Goal: Task Accomplishment & Management: Manage account settings

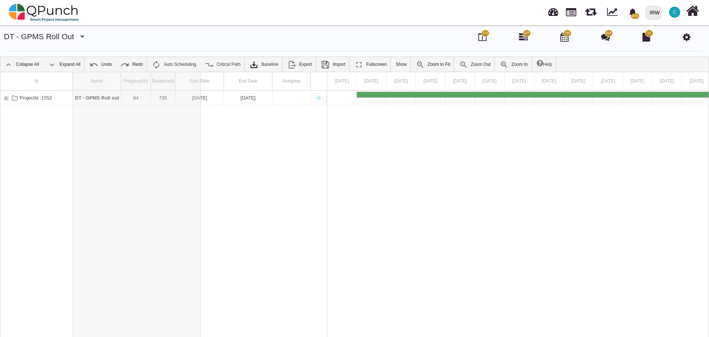
drag, startPoint x: 121, startPoint y: 82, endPoint x: 201, endPoint y: 87, distance: 80.0
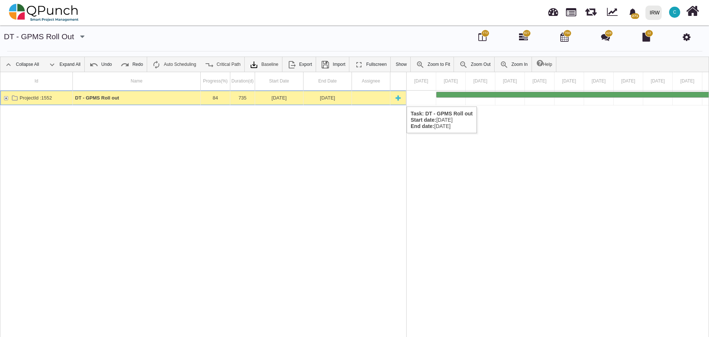
click at [4, 98] on div "ProjectId :1552" at bounding box center [6, 98] width 7 height 14
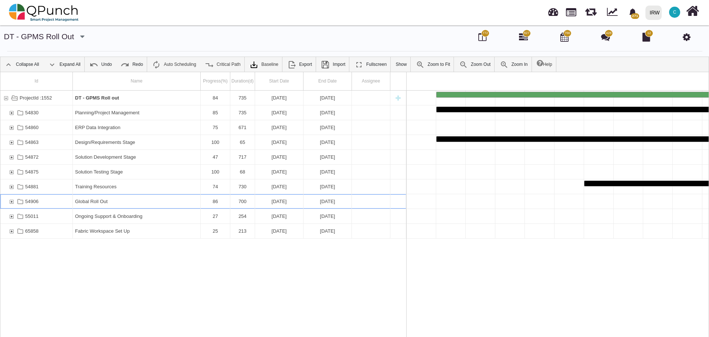
click at [11, 201] on div "54906" at bounding box center [11, 201] width 7 height 14
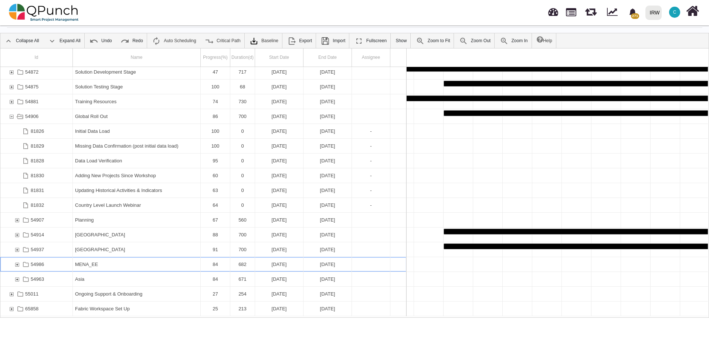
scroll to position [0, 1559]
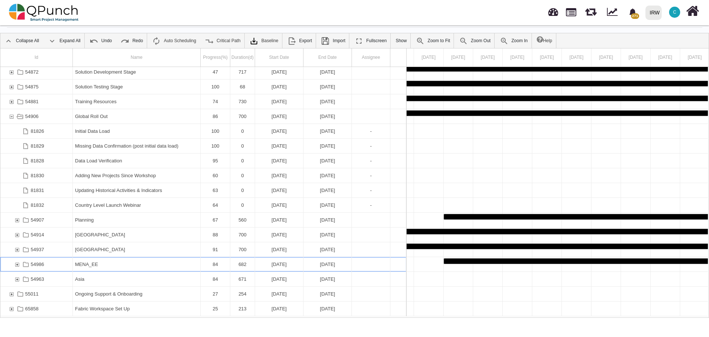
click at [18, 263] on div "54986" at bounding box center [17, 264] width 7 height 14
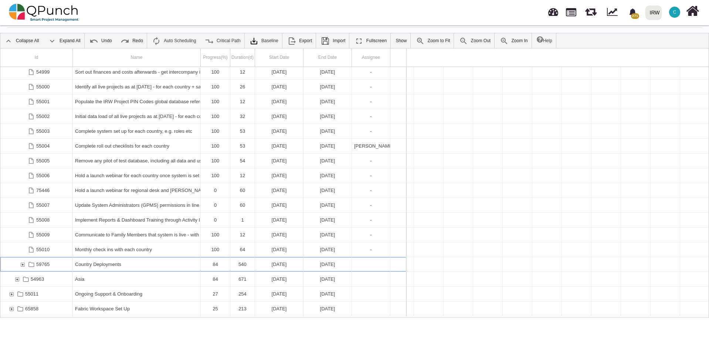
scroll to position [0, 5757]
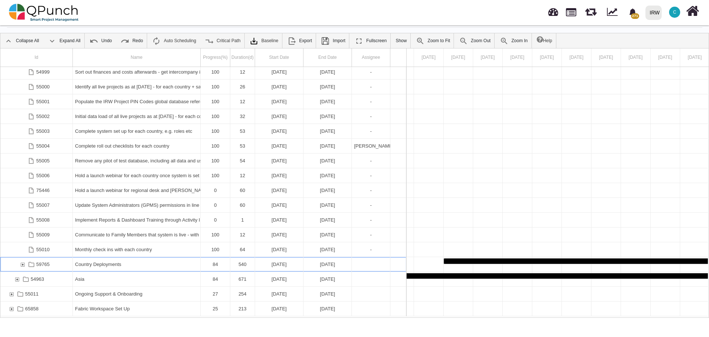
click at [23, 262] on div "59765" at bounding box center [22, 264] width 7 height 14
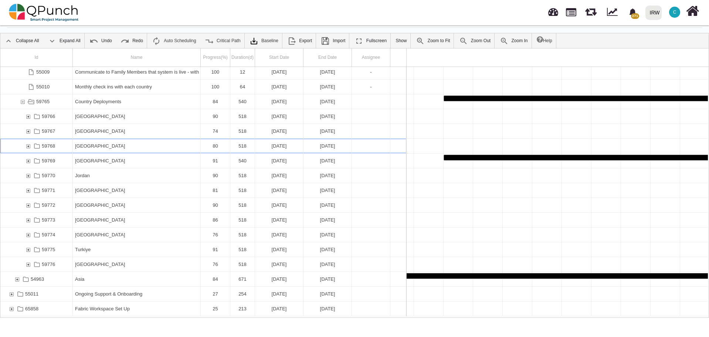
scroll to position [0, 6407]
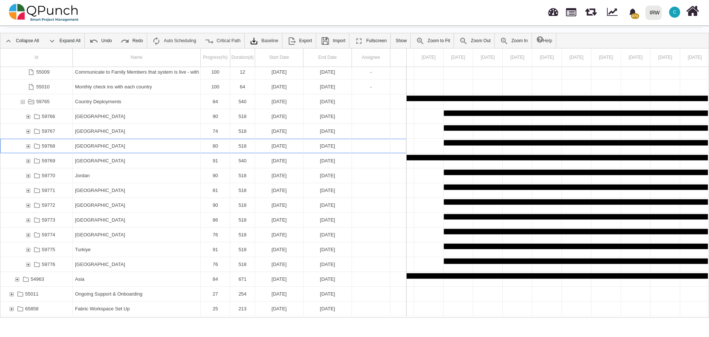
click at [28, 146] on div "59768" at bounding box center [28, 146] width 7 height 14
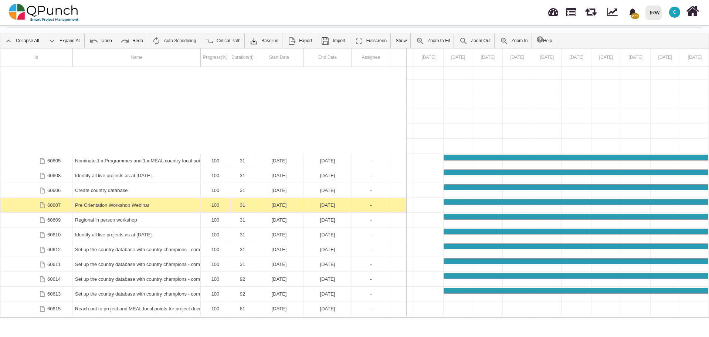
scroll to position [774, 0]
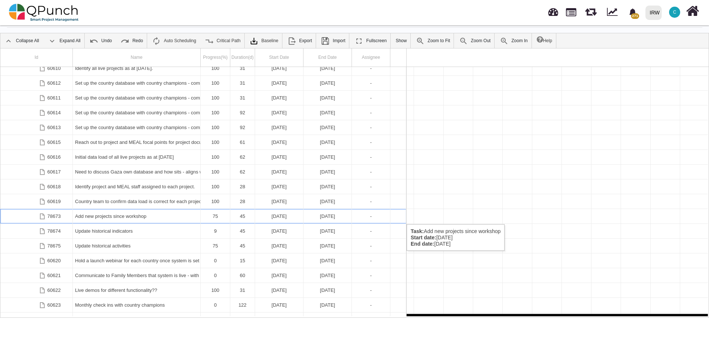
click at [119, 217] on div "Add new projects since workshop" at bounding box center [136, 216] width 123 height 14
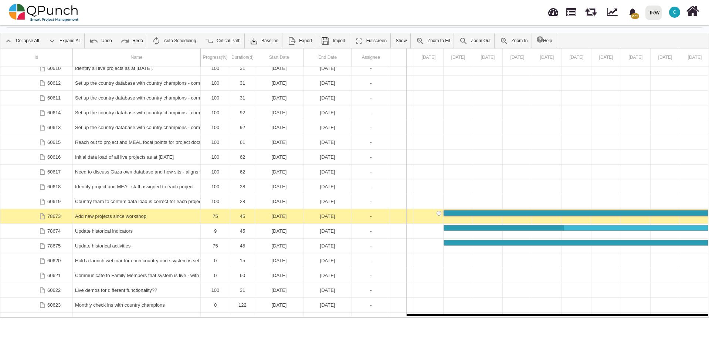
click at [119, 217] on div "Add new projects since workshop" at bounding box center [136, 216] width 123 height 14
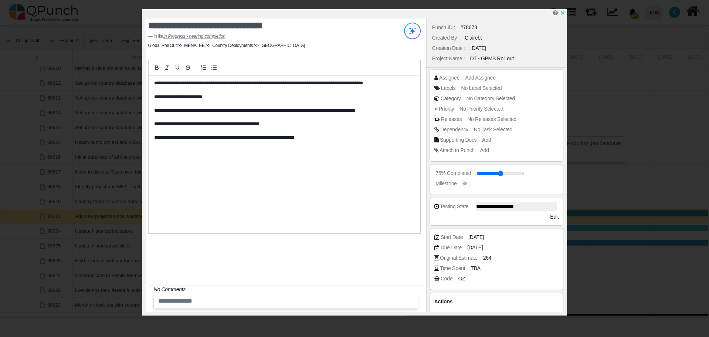
click at [153, 85] on div "**********" at bounding box center [285, 154] width 272 height 158
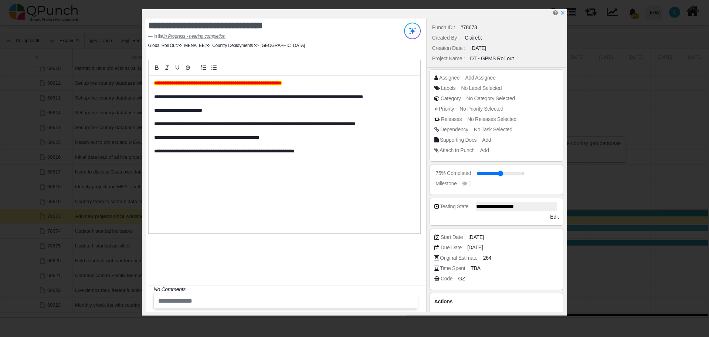
click at [308, 263] on div "**********" at bounding box center [286, 164] width 280 height 293
click at [564, 13] on icon "x" at bounding box center [562, 13] width 6 height 6
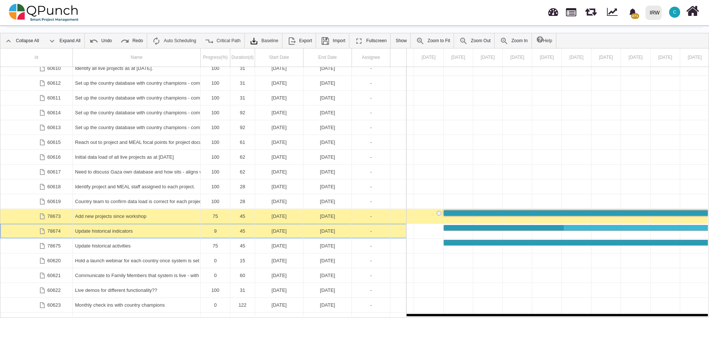
click at [119, 231] on div "Update historical indicators" at bounding box center [136, 231] width 123 height 14
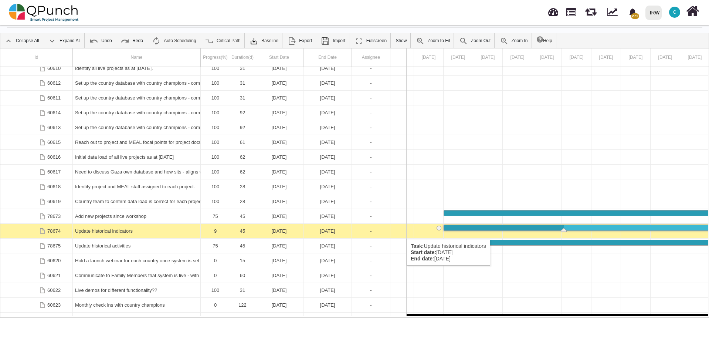
click at [119, 231] on div "Update historical indicators" at bounding box center [136, 231] width 123 height 14
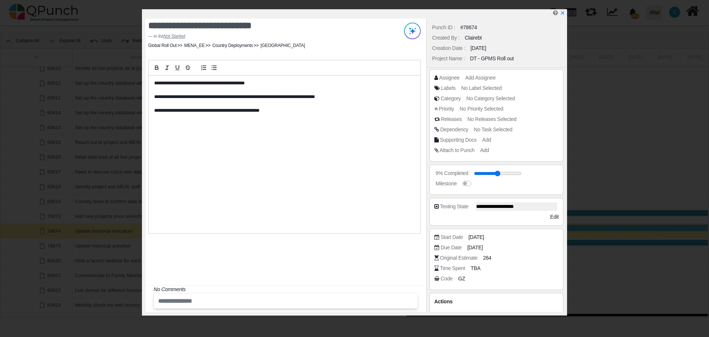
click at [152, 83] on div "**********" at bounding box center [285, 154] width 272 height 158
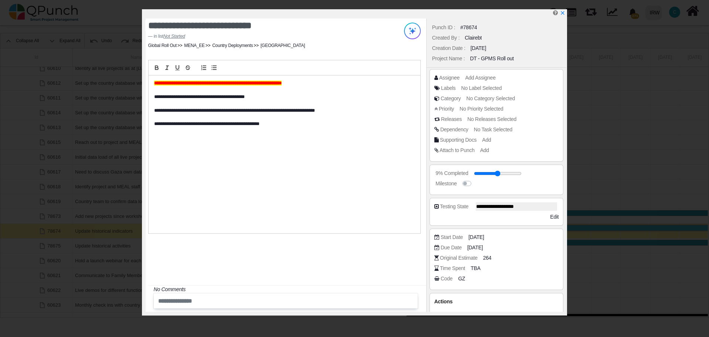
click at [301, 276] on div "**********" at bounding box center [286, 164] width 280 height 293
click at [563, 15] on icon "x" at bounding box center [562, 13] width 4 height 4
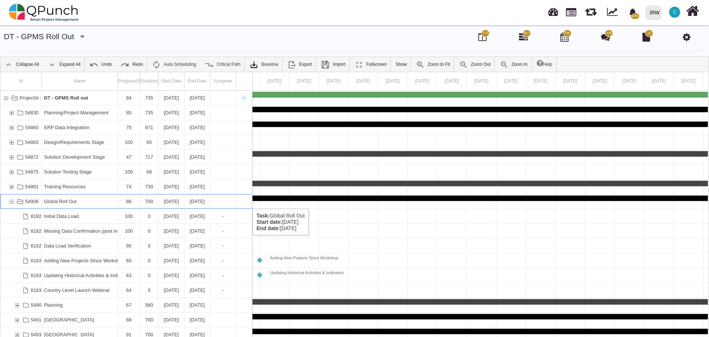
click at [12, 201] on div "54906" at bounding box center [11, 201] width 7 height 14
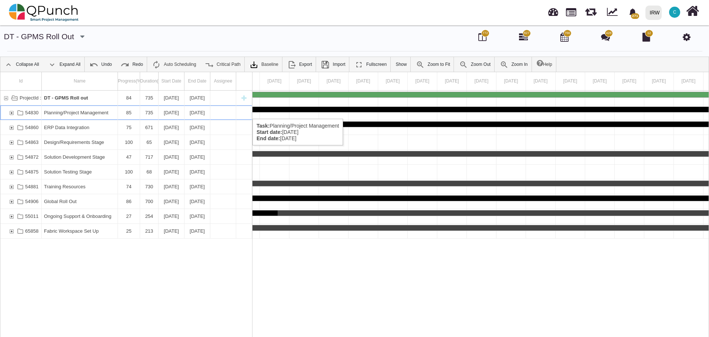
click at [12, 111] on div "54830" at bounding box center [11, 112] width 7 height 14
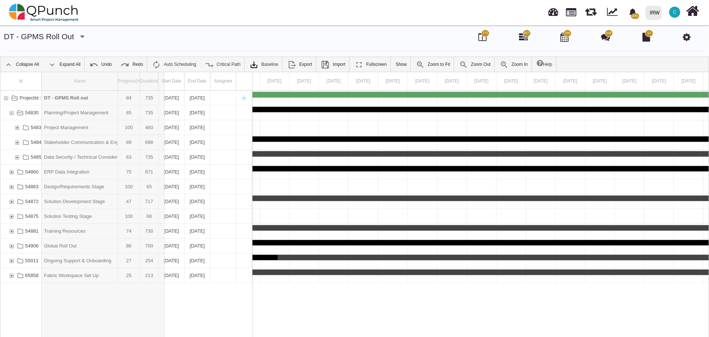
drag, startPoint x: 118, startPoint y: 84, endPoint x: 165, endPoint y: 89, distance: 47.5
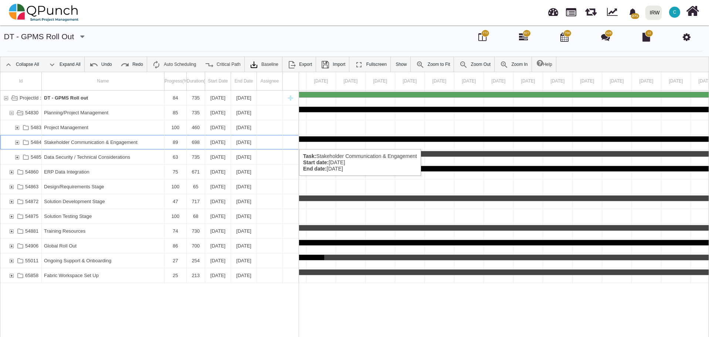
click at [17, 142] on div "54841" at bounding box center [17, 142] width 7 height 14
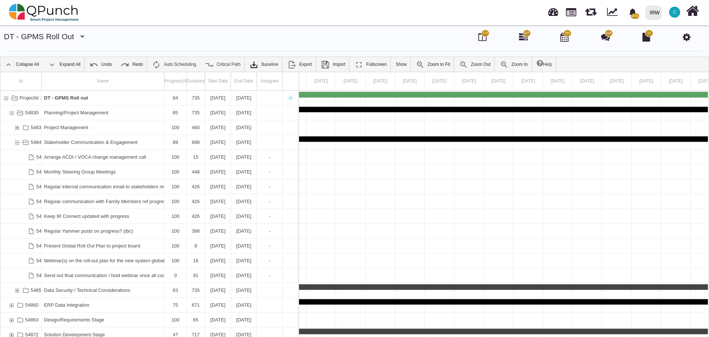
click at [17, 142] on div "54841" at bounding box center [17, 142] width 7 height 14
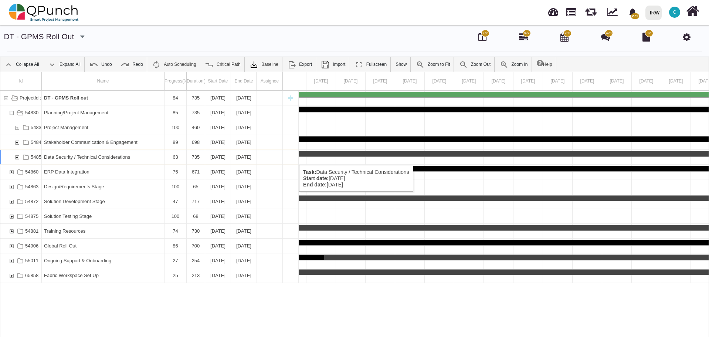
click at [16, 157] on div "54851" at bounding box center [17, 157] width 7 height 14
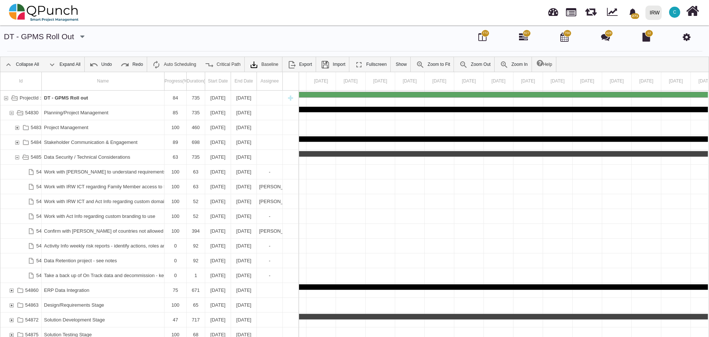
click at [16, 157] on div "54851" at bounding box center [17, 157] width 7 height 14
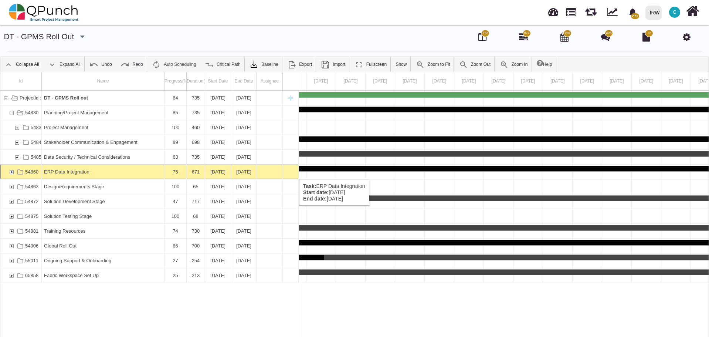
click at [12, 171] on div "54860" at bounding box center [11, 171] width 7 height 14
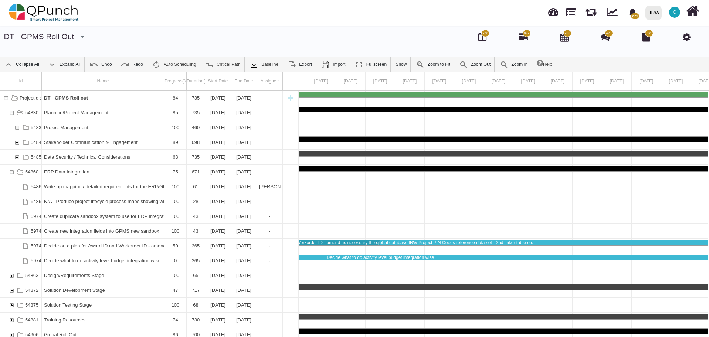
click at [12, 171] on div "54860" at bounding box center [11, 171] width 7 height 14
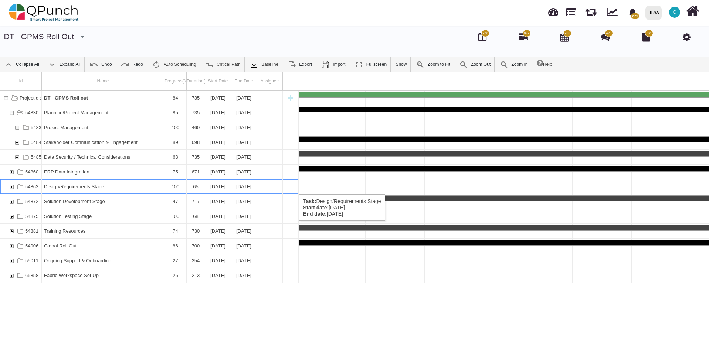
click at [11, 186] on div "54863" at bounding box center [11, 186] width 7 height 14
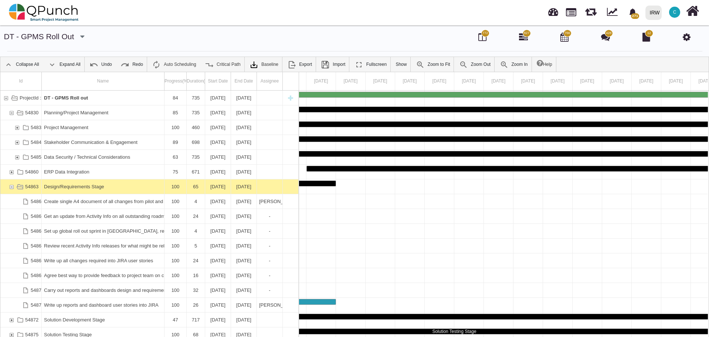
click at [12, 186] on div "54863" at bounding box center [11, 186] width 7 height 14
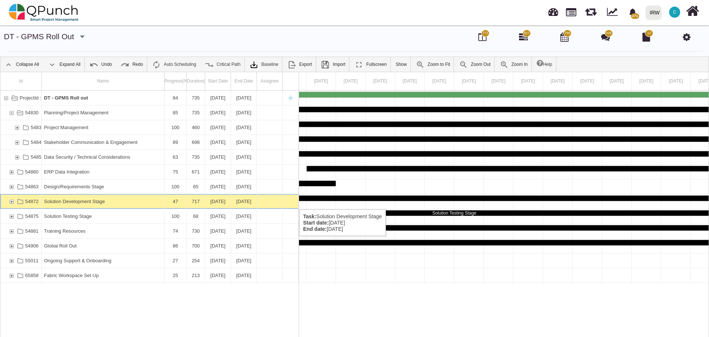
click at [12, 202] on div "54872" at bounding box center [11, 201] width 7 height 14
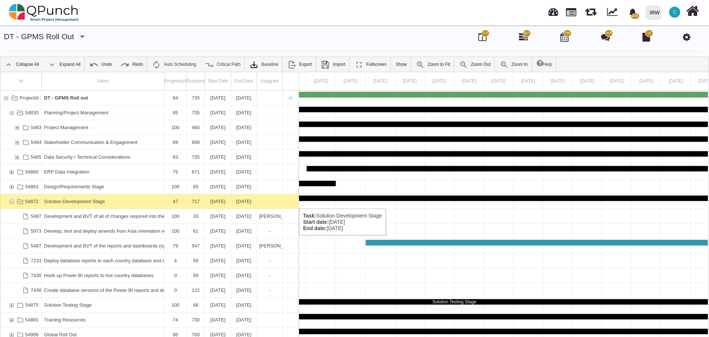
click at [12, 201] on div "54872" at bounding box center [11, 201] width 7 height 14
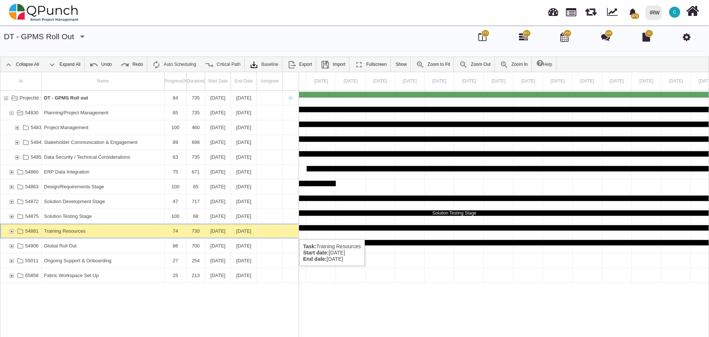
click at [12, 232] on div "54881" at bounding box center [11, 231] width 7 height 14
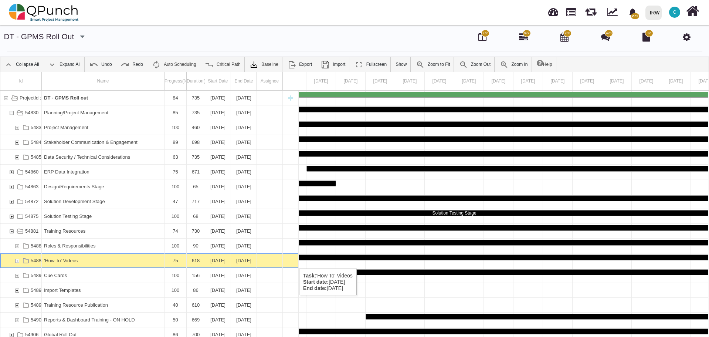
click at [17, 261] on div "54886" at bounding box center [17, 260] width 7 height 14
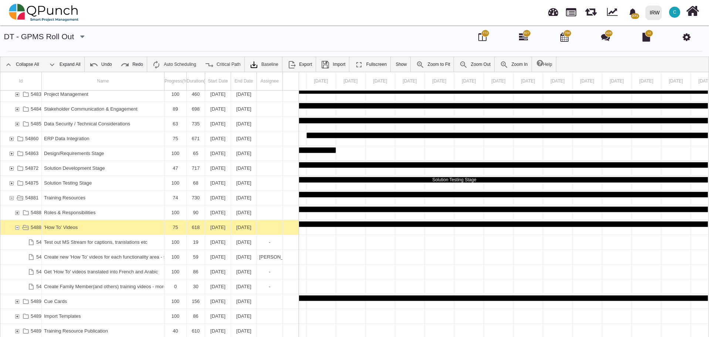
scroll to position [67, 0]
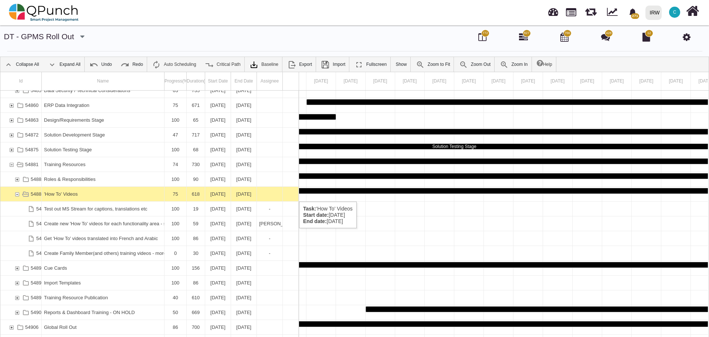
click at [17, 194] on div "54886" at bounding box center [17, 194] width 7 height 14
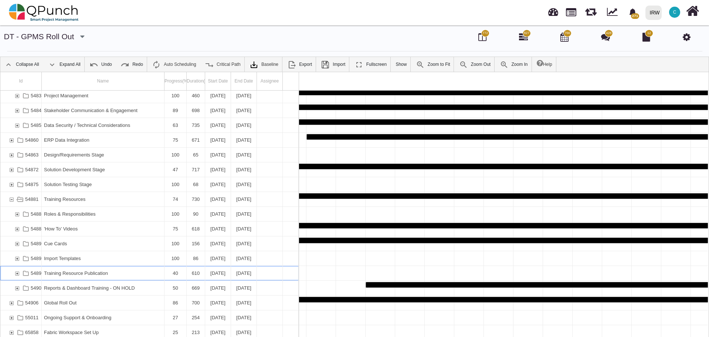
scroll to position [0, 3688]
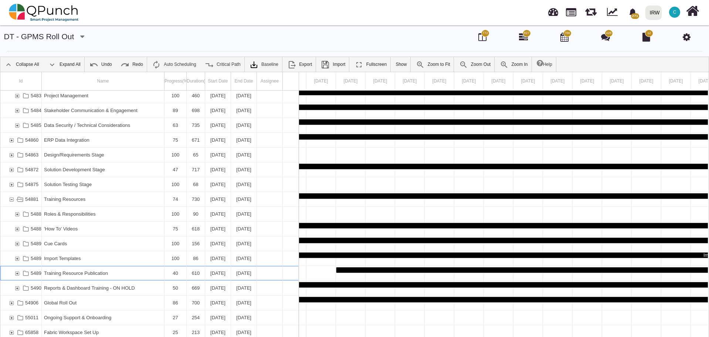
click at [17, 273] on div "54898" at bounding box center [17, 273] width 7 height 14
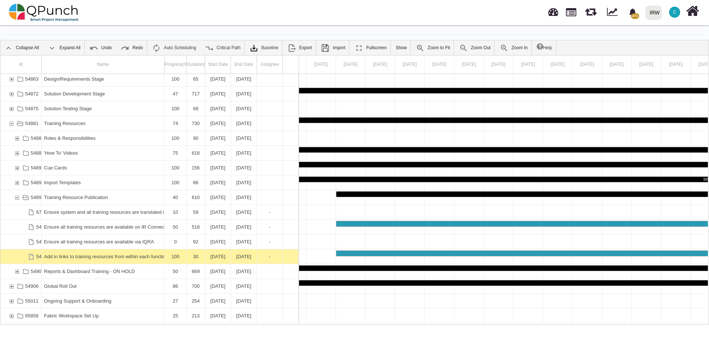
scroll to position [24, 0]
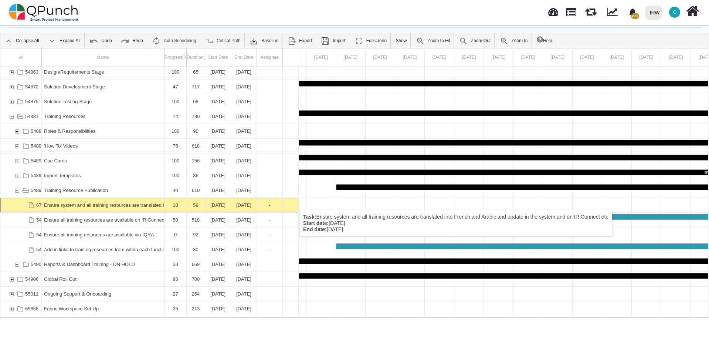
click at [99, 202] on div "Ensure system and all training resources are translated into French and Arabic …" at bounding box center [103, 205] width 118 height 14
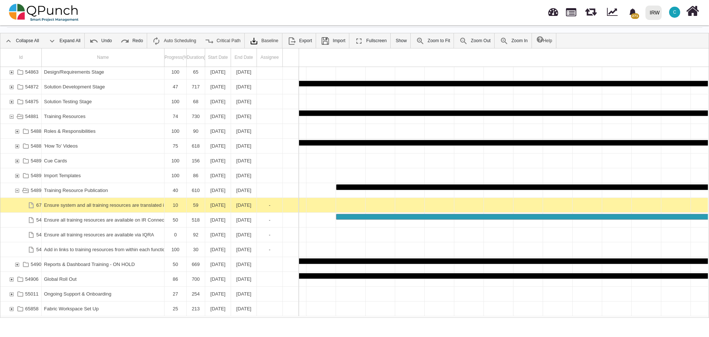
scroll to position [0, 17256]
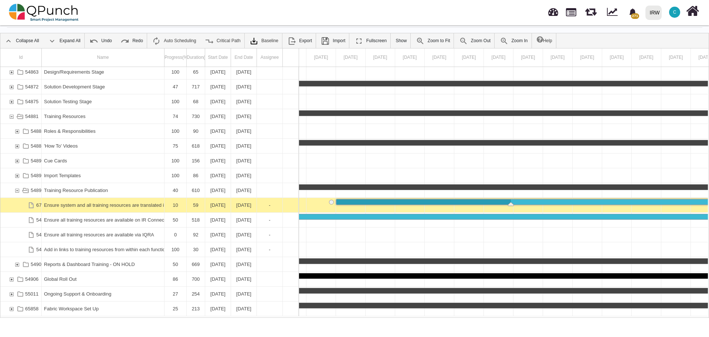
click at [99, 202] on div "Ensure system and all training resources are translated into French and Arabic …" at bounding box center [103, 205] width 118 height 14
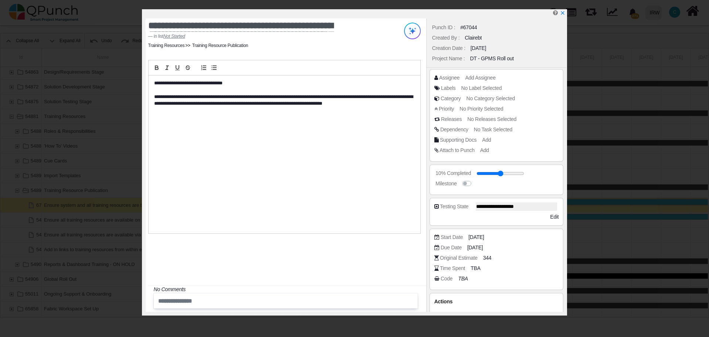
scroll to position [19, 0]
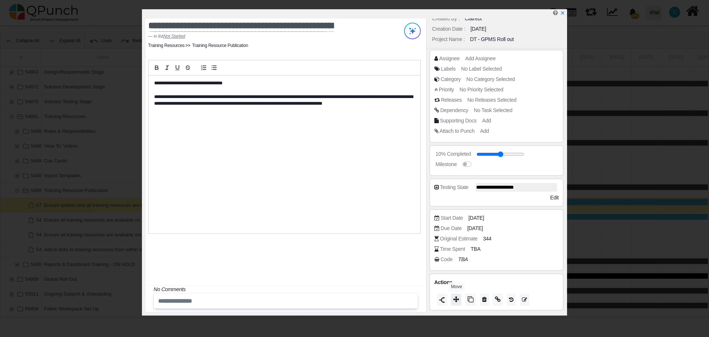
click at [457, 300] on icon at bounding box center [456, 299] width 6 height 6
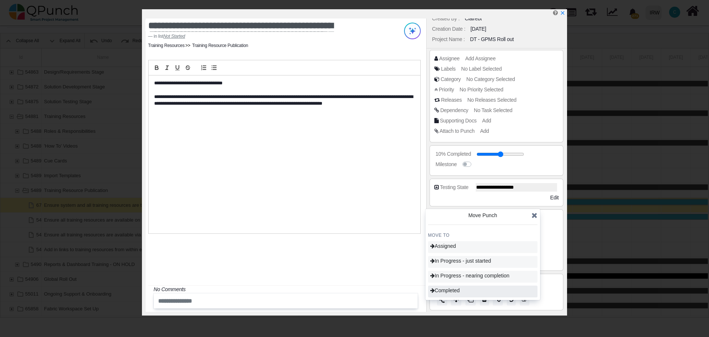
click at [457, 290] on span "Completed" at bounding box center [445, 290] width 30 height 6
type input "***"
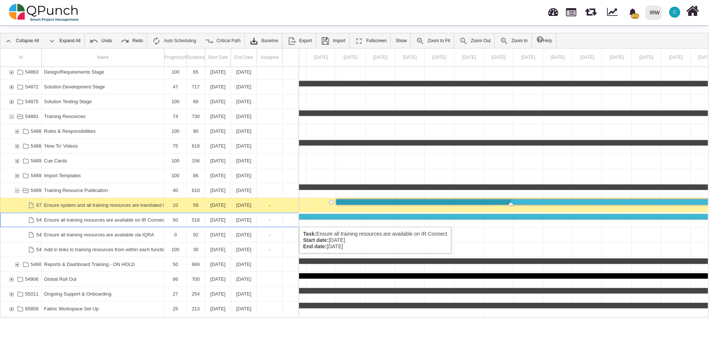
click at [110, 219] on div "Ensure all training resources are available on IR Connect" at bounding box center [103, 219] width 118 height 14
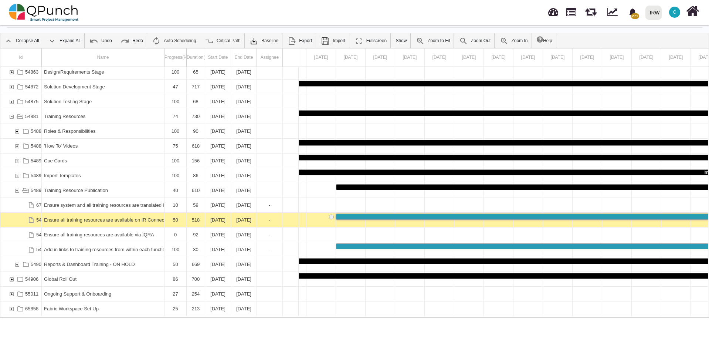
click at [110, 219] on div "Ensure all training resources are available on IR Connect" at bounding box center [103, 219] width 118 height 14
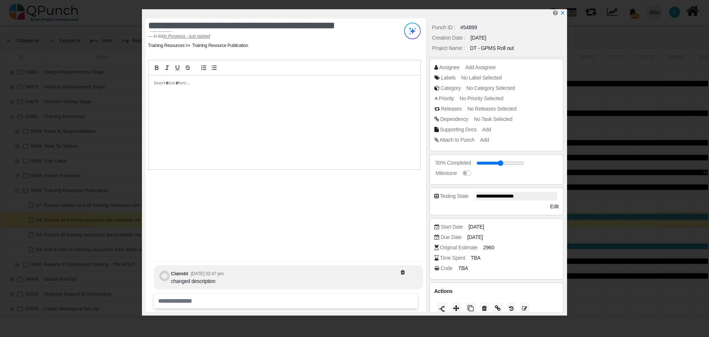
scroll to position [9, 0]
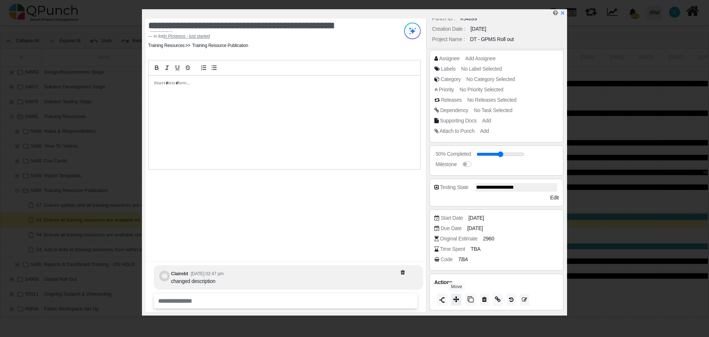
click at [457, 301] on icon at bounding box center [456, 299] width 6 height 6
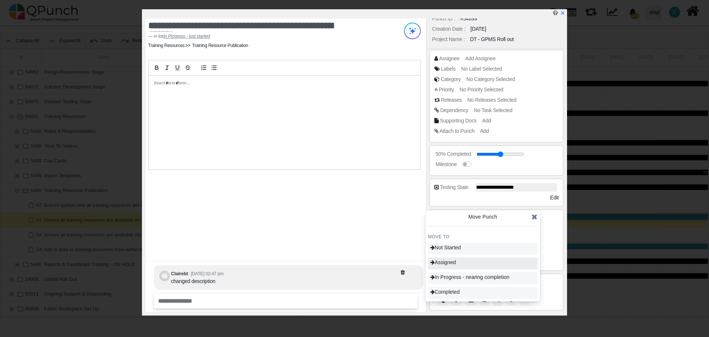
click at [460, 261] on div "Assigned" at bounding box center [482, 263] width 109 height 12
type input "**"
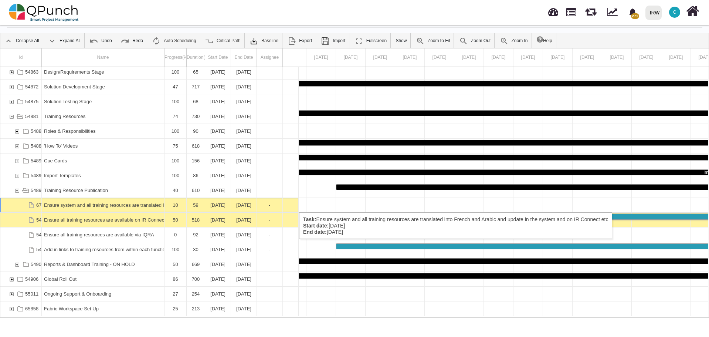
click at [130, 205] on div "Ensure system and all training resources are translated into French and Arabic …" at bounding box center [103, 205] width 118 height 14
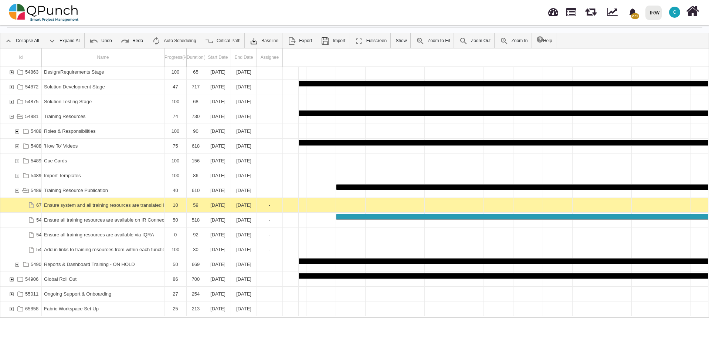
scroll to position [0, 17256]
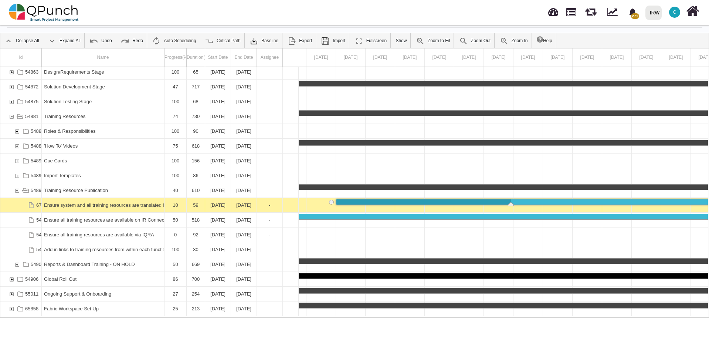
click at [130, 205] on div "Ensure system and all training resources are translated into French and Arabic …" at bounding box center [103, 205] width 118 height 14
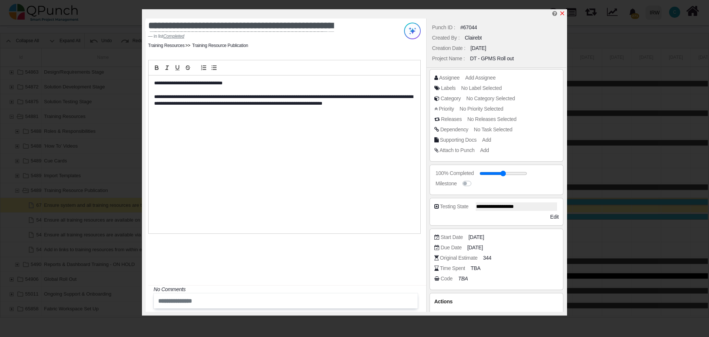
click at [562, 14] on icon "x" at bounding box center [562, 13] width 4 height 4
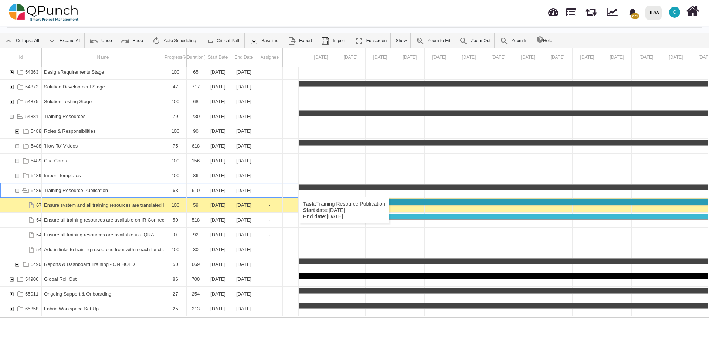
click at [17, 189] on div "54898" at bounding box center [17, 190] width 7 height 14
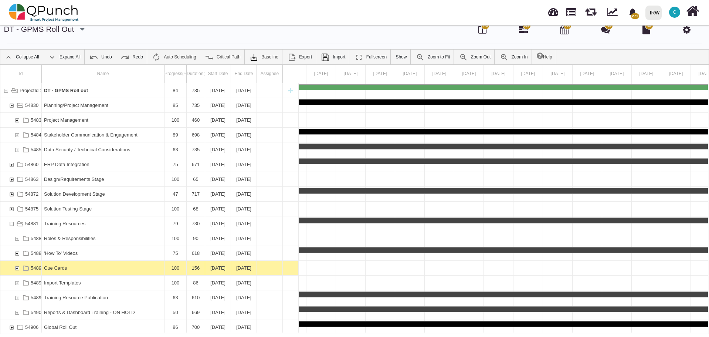
scroll to position [0, 0]
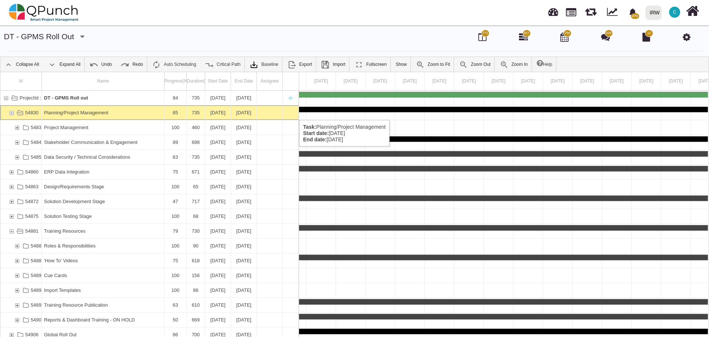
click at [13, 112] on div "54830" at bounding box center [11, 112] width 7 height 14
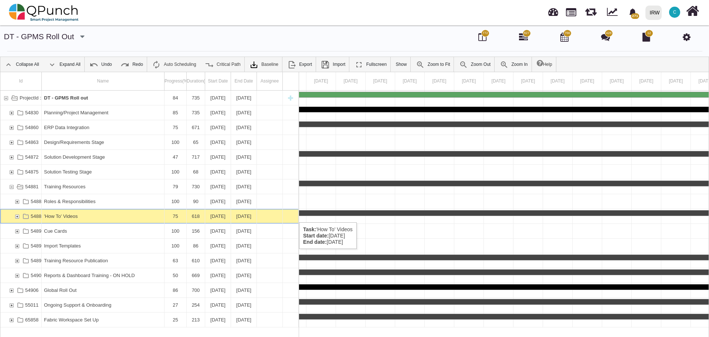
click at [17, 215] on div "54886" at bounding box center [17, 216] width 7 height 14
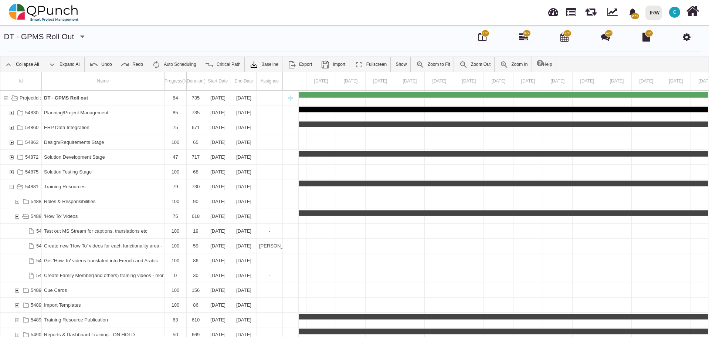
click at [17, 215] on div "54886" at bounding box center [17, 216] width 7 height 14
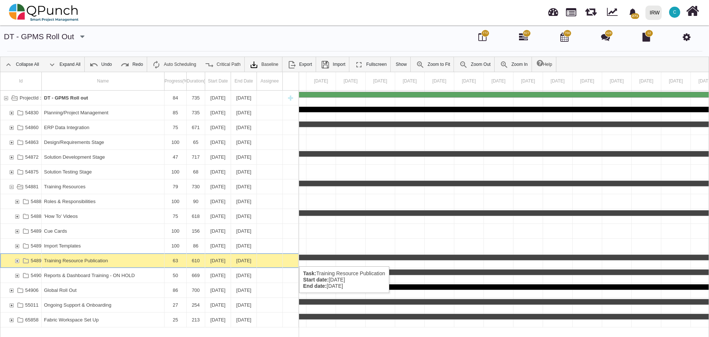
click at [17, 259] on div "54898" at bounding box center [17, 260] width 7 height 14
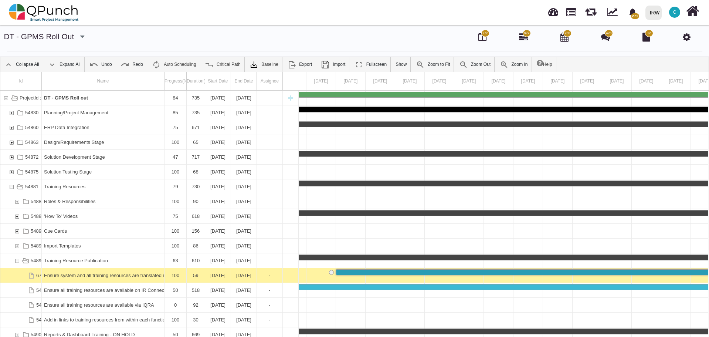
scroll to position [47, 0]
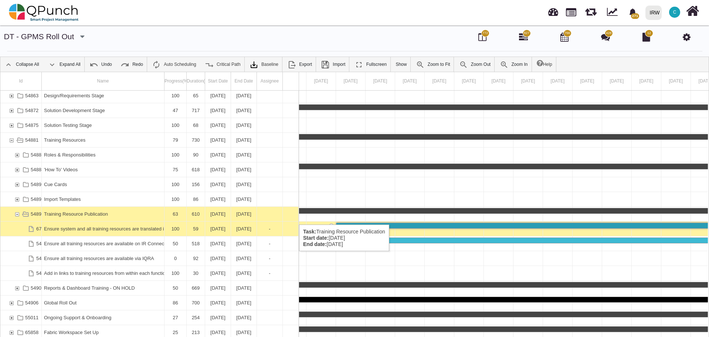
click at [17, 214] on div "54898" at bounding box center [17, 214] width 7 height 14
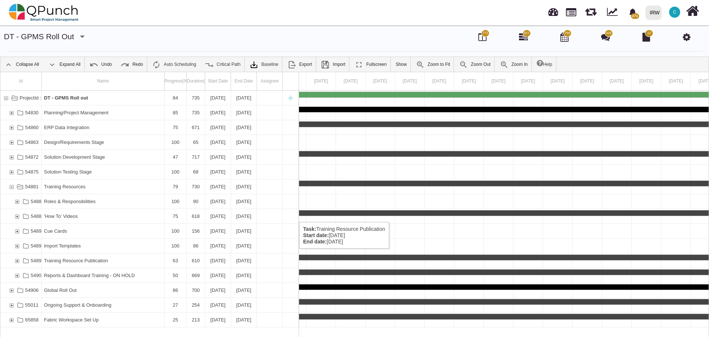
scroll to position [0, 0]
click at [12, 187] on div "54881" at bounding box center [11, 186] width 7 height 14
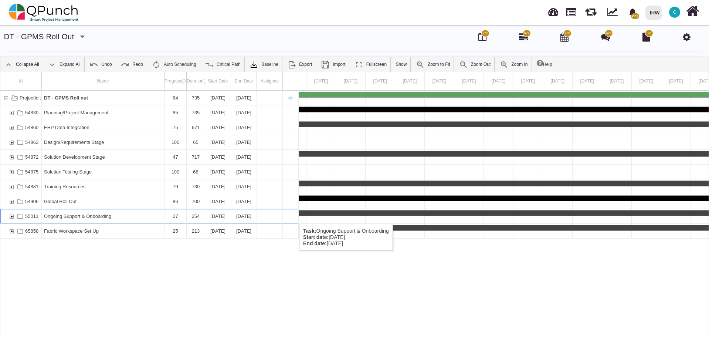
click at [11, 216] on div "55011" at bounding box center [11, 216] width 7 height 14
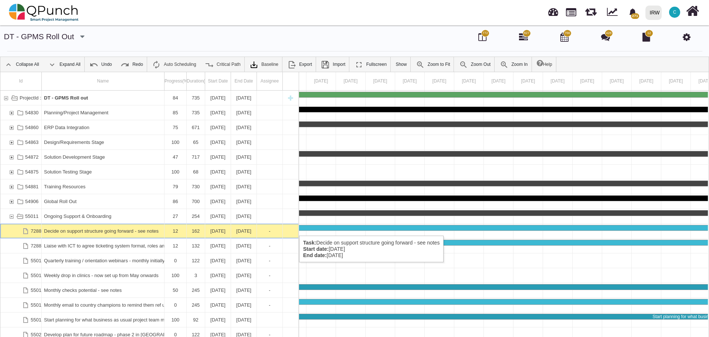
click at [89, 228] on div "Decide on support structure going forward - see notes" at bounding box center [103, 231] width 118 height 14
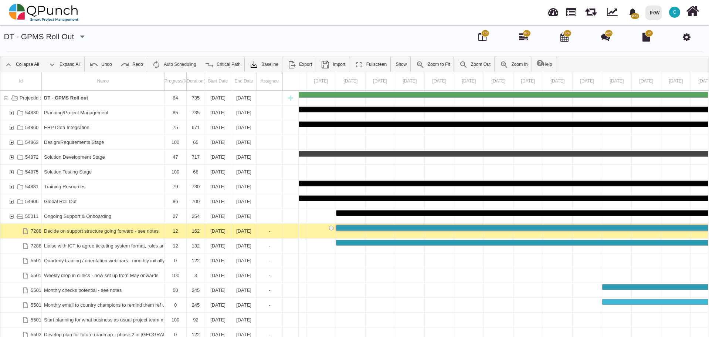
click at [89, 228] on div "Decide on support structure going forward - see notes" at bounding box center [103, 231] width 118 height 14
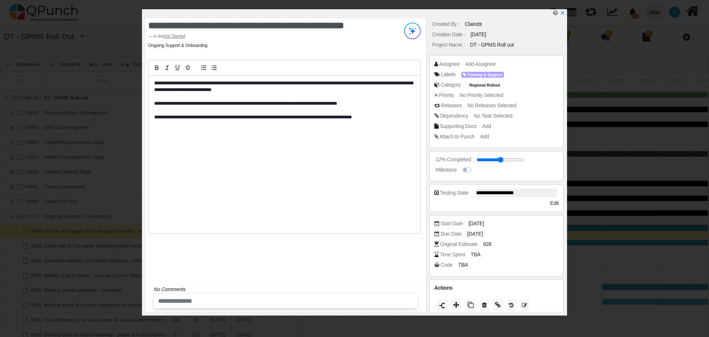
scroll to position [19, 0]
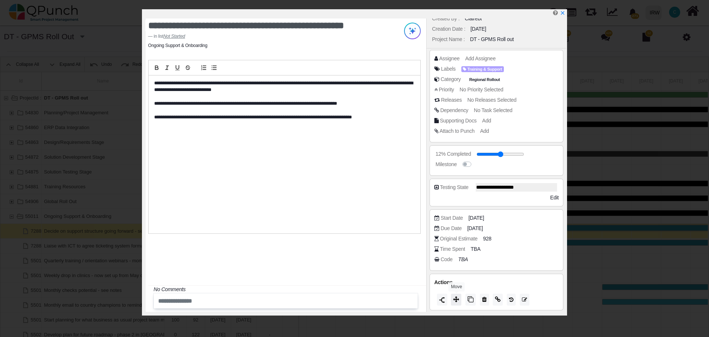
click at [456, 297] on icon at bounding box center [456, 299] width 6 height 6
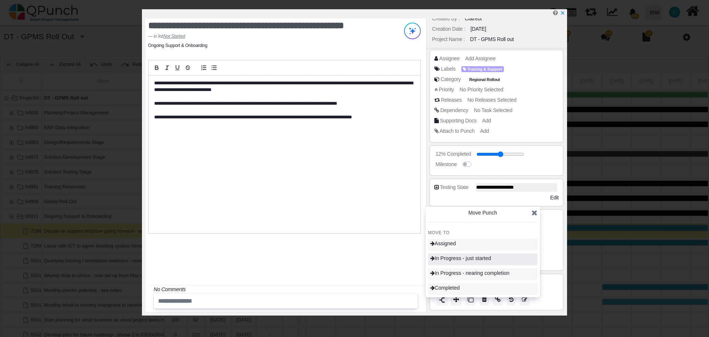
click at [459, 260] on span "In Progress - just started" at bounding box center [460, 258] width 61 height 6
type input "**"
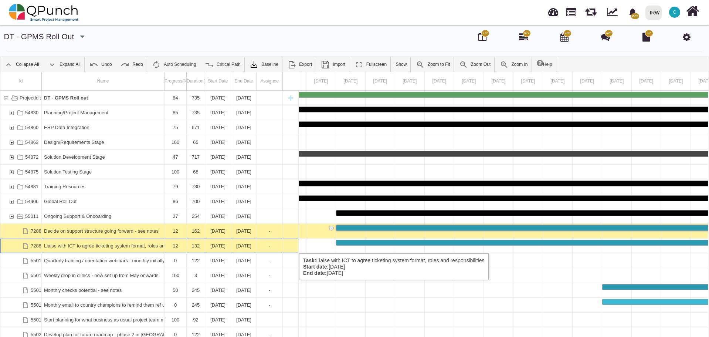
click at [118, 246] on div "Liaise with ICT to agree ticketing system format, roles and responsibilities" at bounding box center [103, 245] width 118 height 14
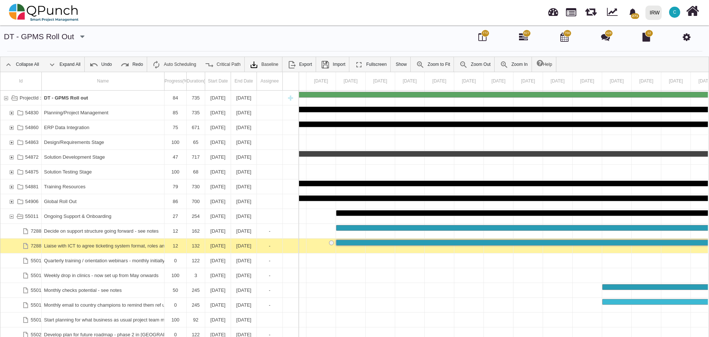
click at [118, 246] on div "Liaise with ICT to agree ticketing system format, roles and responsibilities" at bounding box center [103, 245] width 118 height 14
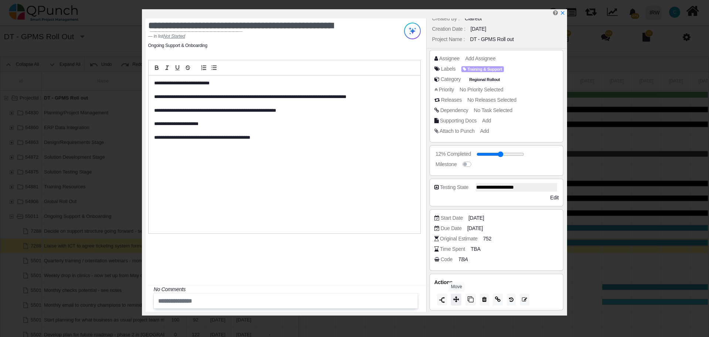
click at [456, 299] on icon at bounding box center [456, 299] width 6 height 6
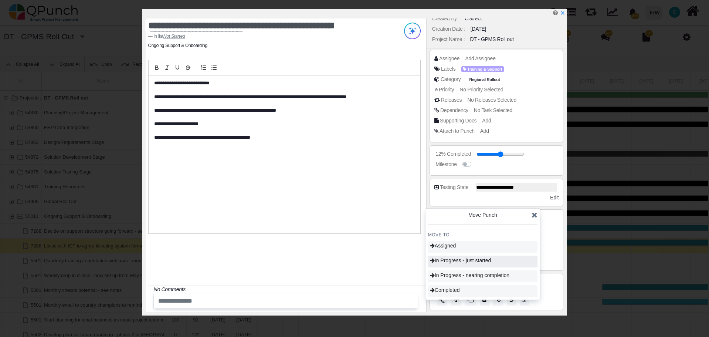
click at [449, 261] on span "In Progress - just started" at bounding box center [460, 260] width 61 height 6
type input "**"
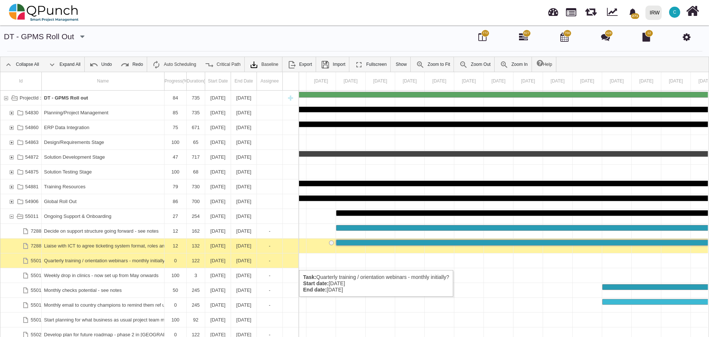
scroll to position [33, 0]
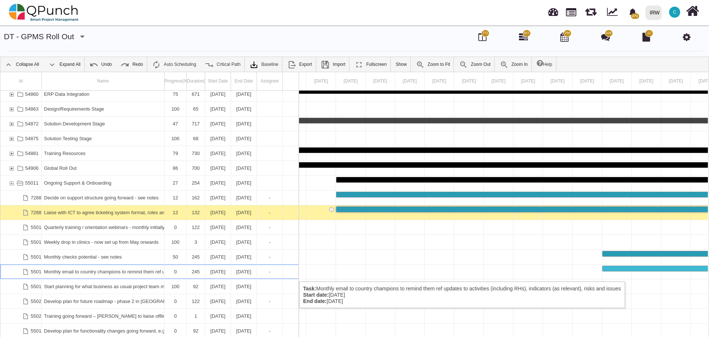
click at [117, 274] on div "Monthly email to country champions to remind them ref updates to activities (in…" at bounding box center [103, 271] width 118 height 14
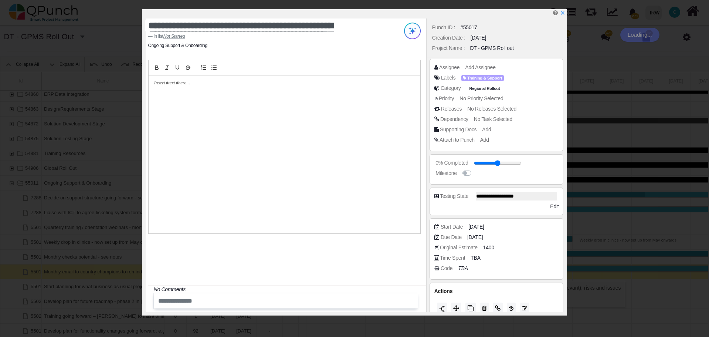
scroll to position [9, 0]
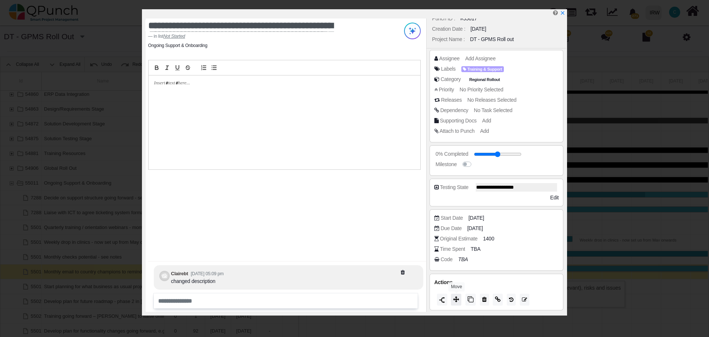
click at [459, 299] on button at bounding box center [456, 299] width 10 height 12
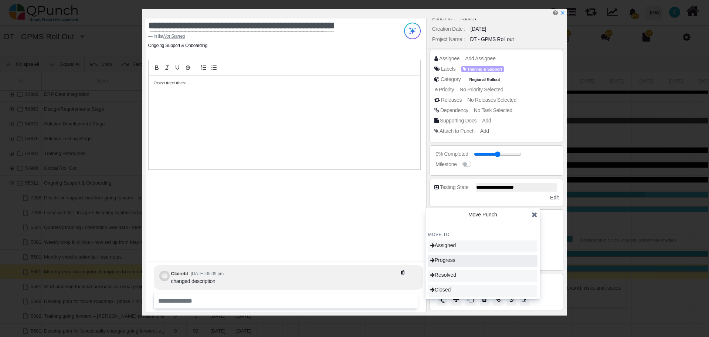
click at [463, 260] on div "Progress" at bounding box center [482, 261] width 109 height 12
type input "**"
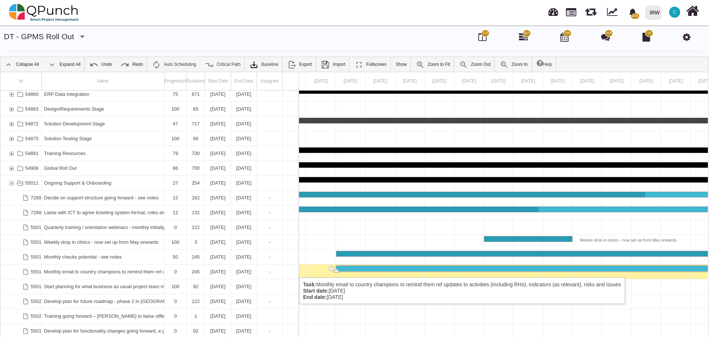
click at [129, 270] on div "Monthly email to country champions to remind them ref updates to activities (in…" at bounding box center [103, 271] width 118 height 14
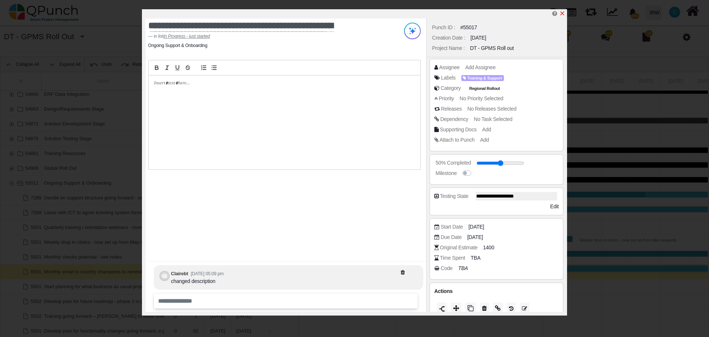
click at [563, 15] on icon "x" at bounding box center [562, 13] width 6 height 6
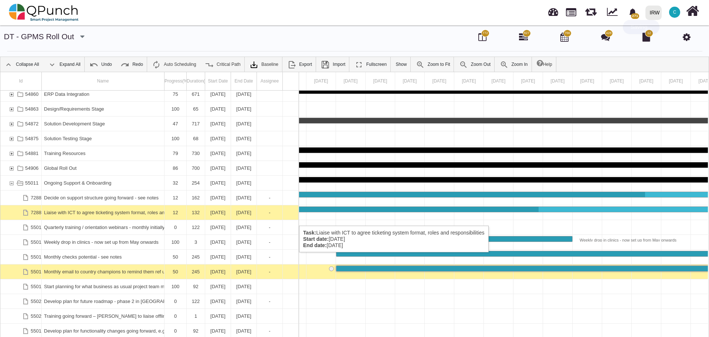
scroll to position [47, 0]
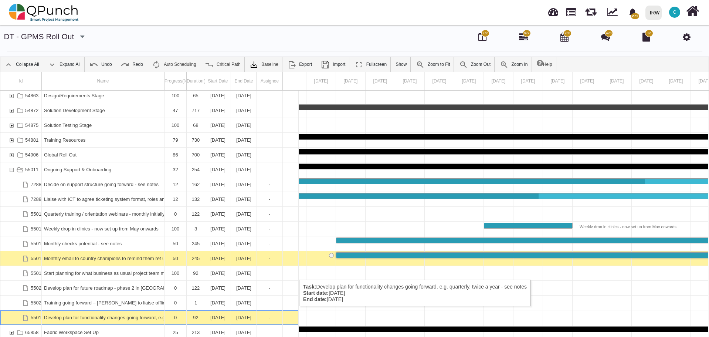
click at [132, 313] on div "Develop plan for functionality changes going forward, e.g. quarterly, twice a y…" at bounding box center [103, 317] width 118 height 14
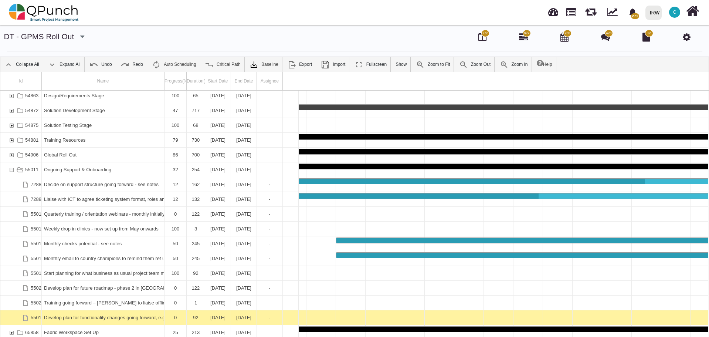
scroll to position [0, 16280]
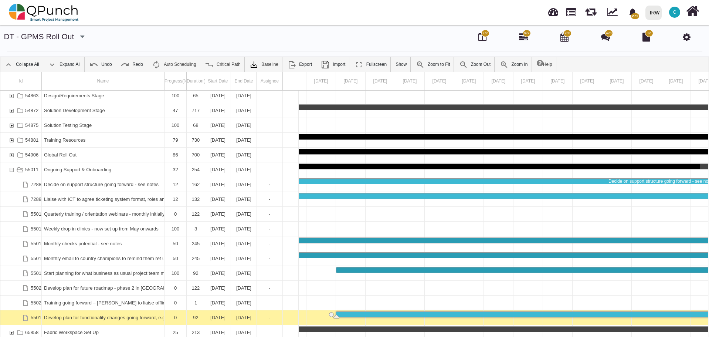
click at [132, 313] on div "Develop plan for functionality changes going forward, e.g. quarterly, twice a y…" at bounding box center [103, 317] width 118 height 14
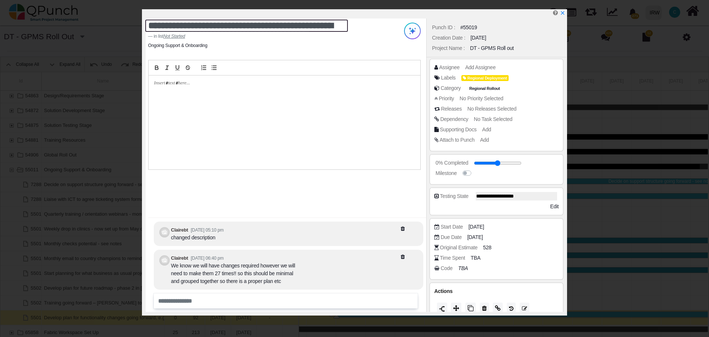
click at [254, 28] on textarea "**********" at bounding box center [246, 26] width 202 height 12
click at [229, 88] on div at bounding box center [285, 122] width 272 height 94
click at [166, 83] on p at bounding box center [282, 83] width 256 height 7
click at [166, 84] on p at bounding box center [282, 83] width 256 height 7
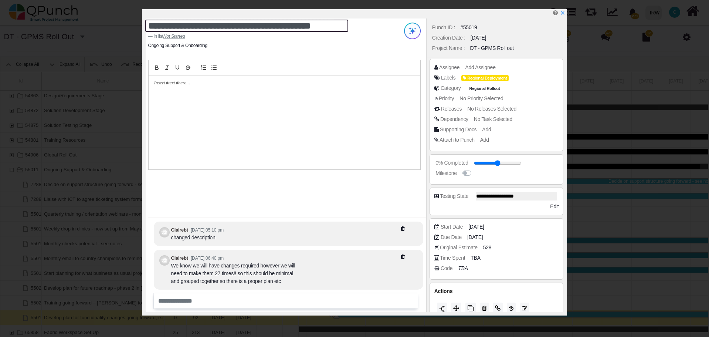
click at [243, 27] on textarea "**********" at bounding box center [246, 26] width 203 height 12
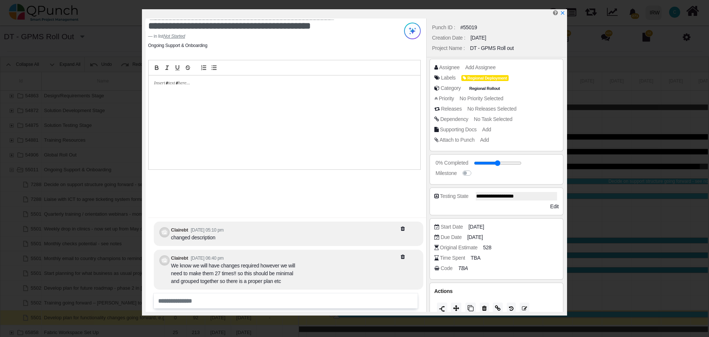
click at [213, 211] on div "**********" at bounding box center [286, 164] width 280 height 293
click at [225, 122] on div at bounding box center [285, 122] width 272 height 94
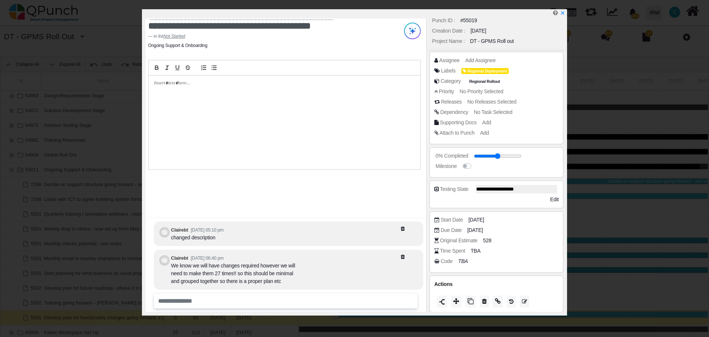
scroll to position [9, 0]
click at [459, 296] on icon at bounding box center [456, 299] width 6 height 6
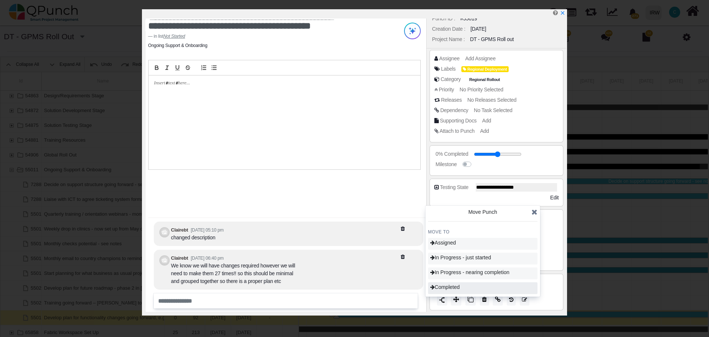
click at [459, 287] on span "Completed" at bounding box center [445, 287] width 30 height 6
type input "***"
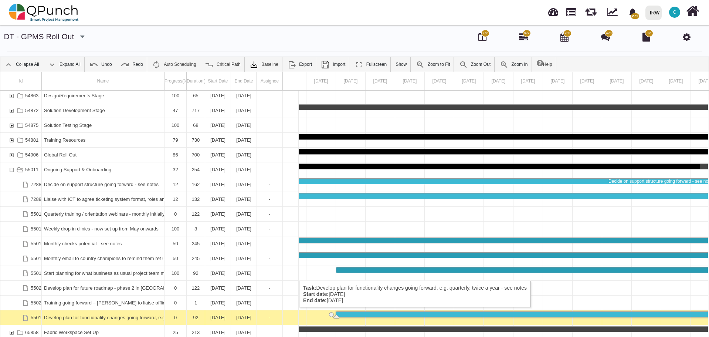
click at [86, 314] on div "Develop plan for functionality changes going forward, e.g. quarterly, twice a y…" at bounding box center [103, 317] width 118 height 14
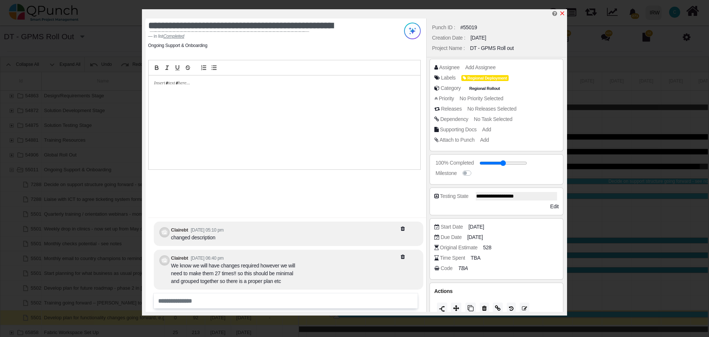
click at [563, 14] on icon "x" at bounding box center [562, 13] width 4 height 4
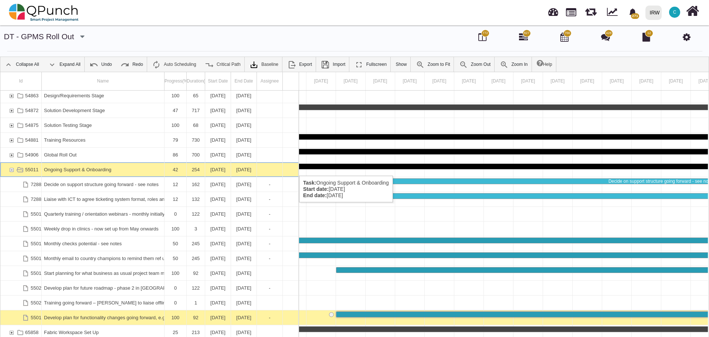
click at [13, 168] on div "55011" at bounding box center [11, 169] width 7 height 14
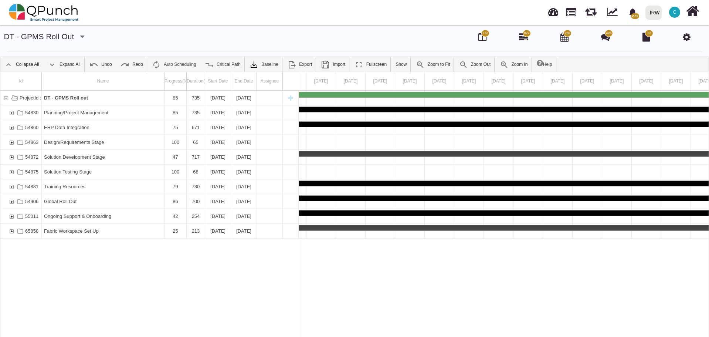
scroll to position [0, 0]
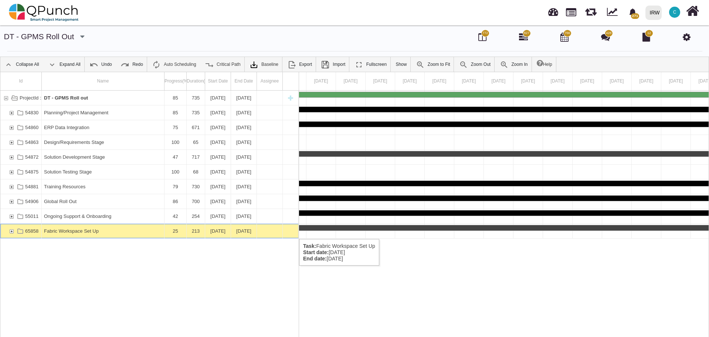
click at [11, 231] on div "65858" at bounding box center [11, 231] width 7 height 14
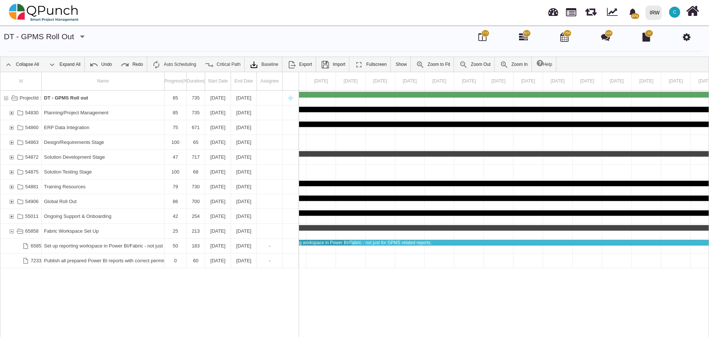
click at [11, 231] on div "65858" at bounding box center [11, 231] width 7 height 14
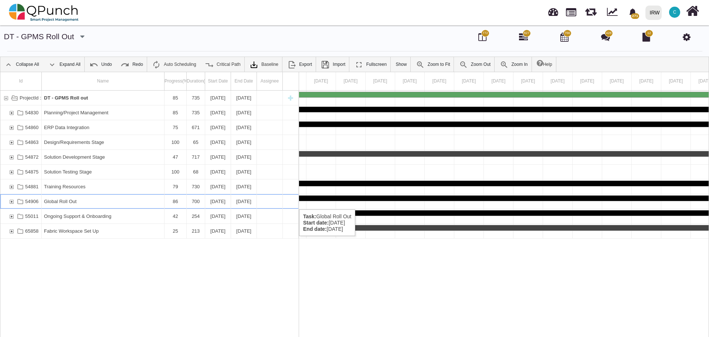
click at [10, 202] on div "54906" at bounding box center [11, 201] width 7 height 14
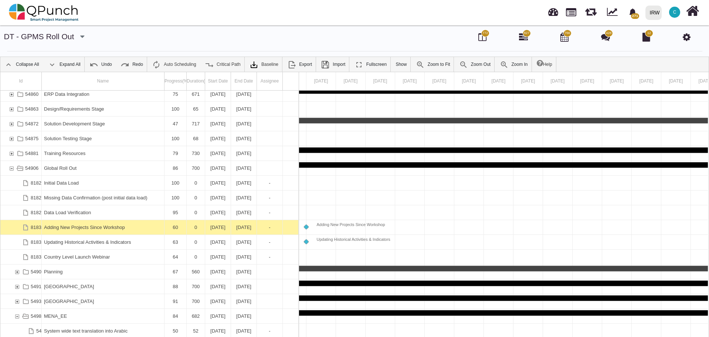
scroll to position [67, 0]
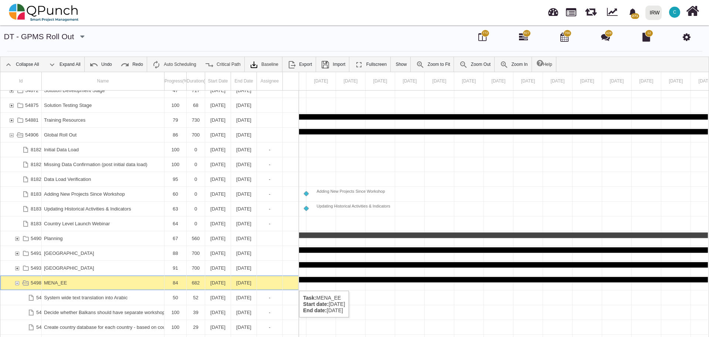
click at [16, 283] on div "54986" at bounding box center [17, 282] width 7 height 14
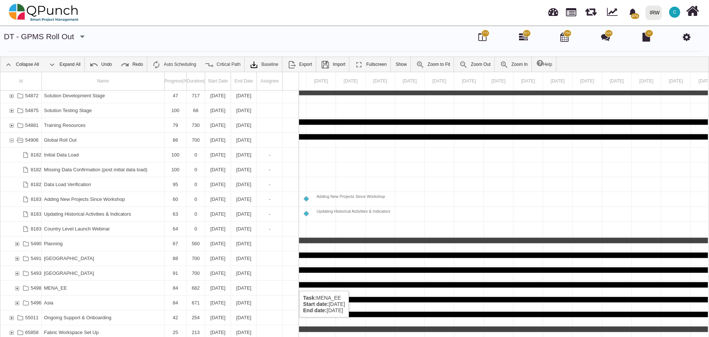
scroll to position [61, 0]
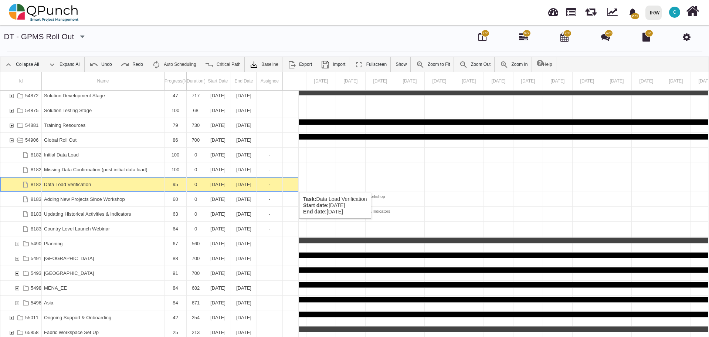
click at [93, 184] on div "Data Load Verification" at bounding box center [103, 184] width 118 height 14
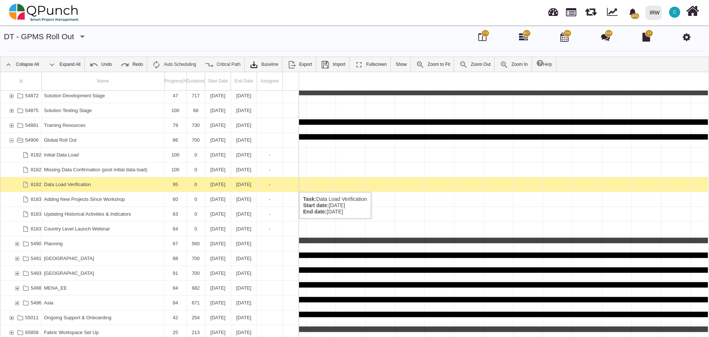
scroll to position [0, 15305]
click at [93, 184] on div "Data Load Verification" at bounding box center [103, 184] width 118 height 14
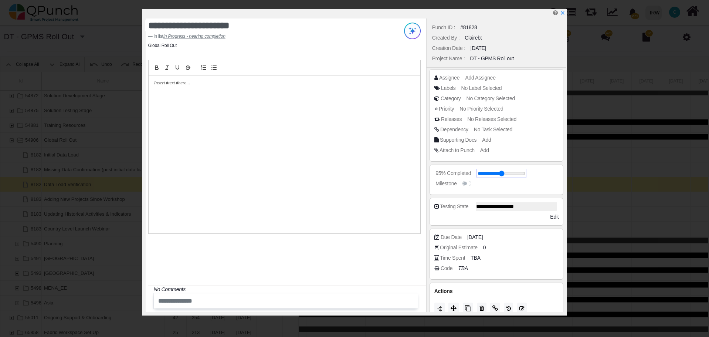
click at [521, 174] on input "range" at bounding box center [501, 173] width 48 height 3
click at [523, 175] on input "range" at bounding box center [504, 173] width 48 height 3
click at [522, 174] on input "range" at bounding box center [504, 173] width 48 height 3
click at [519, 174] on input "range" at bounding box center [501, 173] width 48 height 3
click at [518, 174] on input "range" at bounding box center [501, 173] width 48 height 3
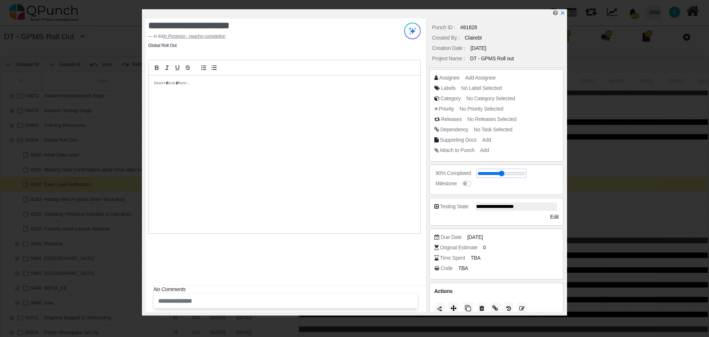
click at [518, 174] on input "range" at bounding box center [501, 173] width 48 height 3
type input "**"
click at [521, 174] on input "range" at bounding box center [501, 173] width 48 height 3
click at [562, 15] on icon "x" at bounding box center [562, 13] width 6 height 6
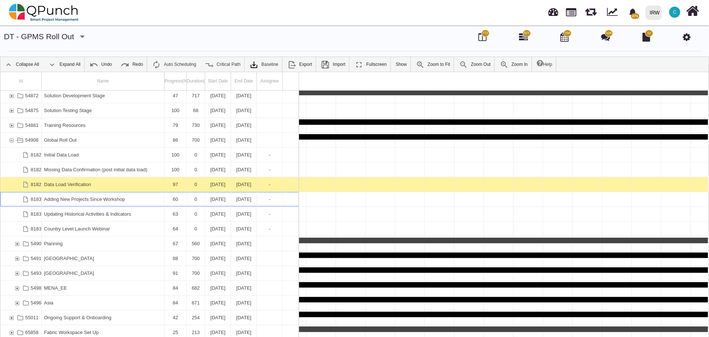
click at [104, 198] on div "Adding New Projects Since Workshop" at bounding box center [103, 199] width 118 height 14
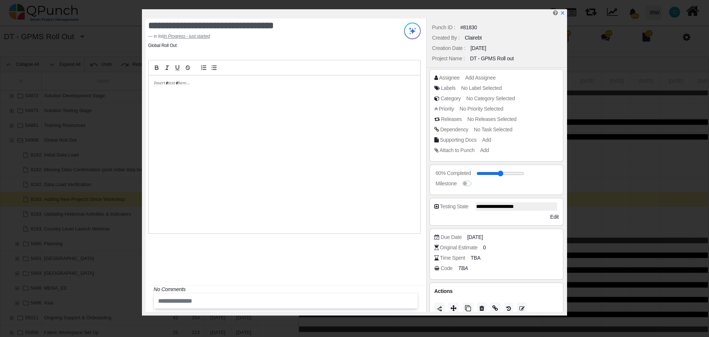
scroll to position [9, 0]
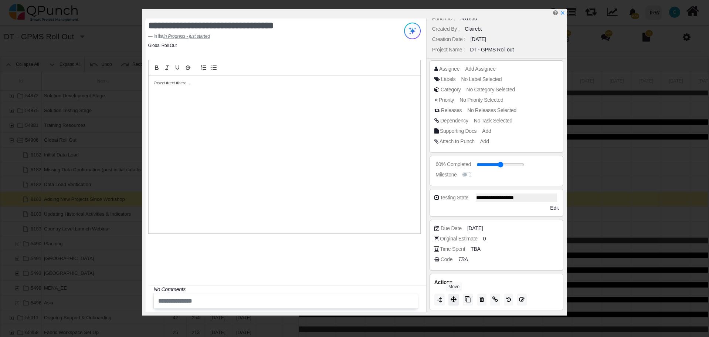
click at [454, 302] on icon at bounding box center [453, 299] width 6 height 6
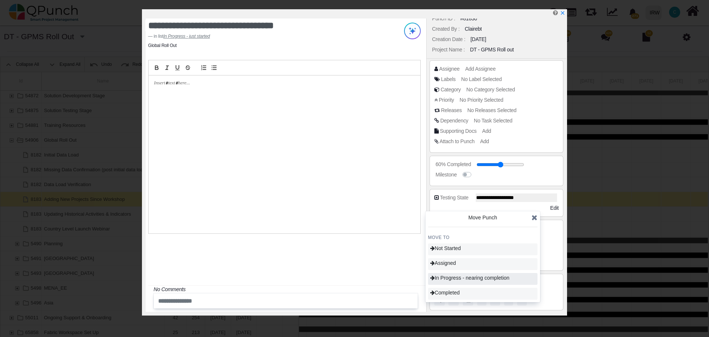
click at [461, 279] on span "In Progress - nearing completion" at bounding box center [469, 278] width 79 height 6
type input "**"
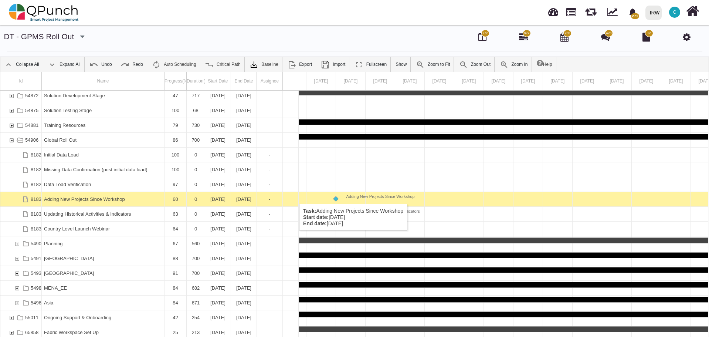
click at [94, 196] on div "Adding New Projects Since Workshop" at bounding box center [103, 199] width 118 height 14
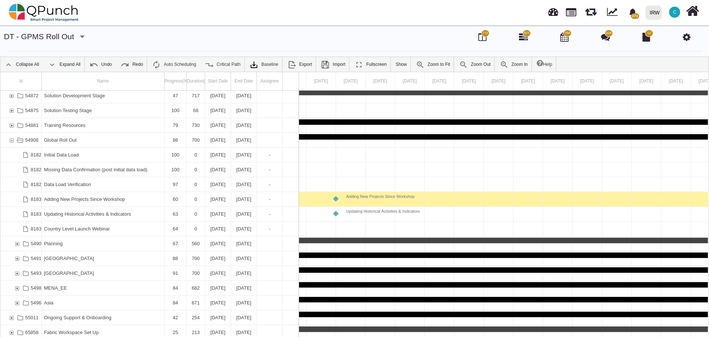
click at [94, 196] on div "Adding New Projects Since Workshop" at bounding box center [103, 199] width 118 height 14
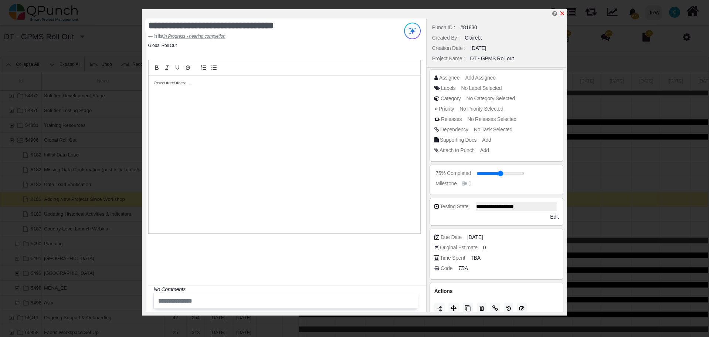
click at [563, 13] on icon "x" at bounding box center [562, 13] width 4 height 4
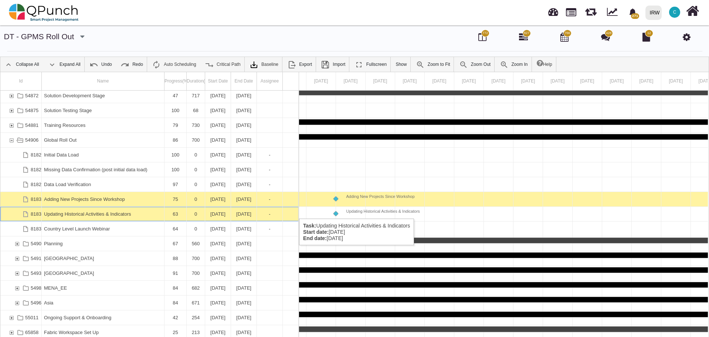
click at [113, 211] on div "Updating Historical Activities & Indicators" at bounding box center [103, 214] width 118 height 14
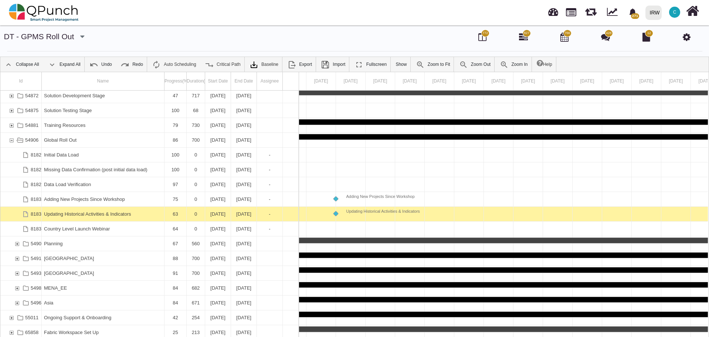
click at [113, 211] on div "Updating Historical Activities & Indicators" at bounding box center [103, 214] width 118 height 14
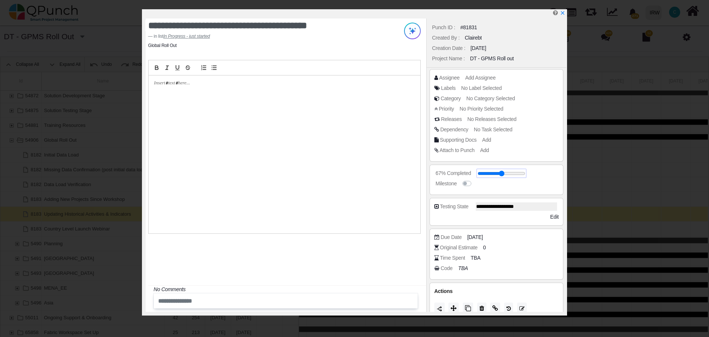
type input "**"
click at [508, 174] on input "range" at bounding box center [501, 173] width 48 height 3
click at [563, 15] on icon "x" at bounding box center [562, 13] width 4 height 4
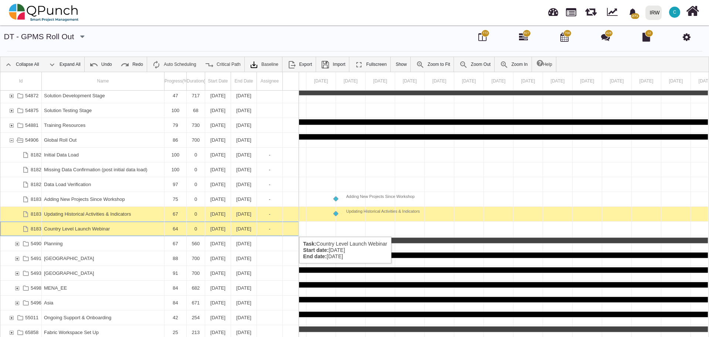
click at [104, 229] on div "Country Level Launch Webinar" at bounding box center [103, 228] width 118 height 14
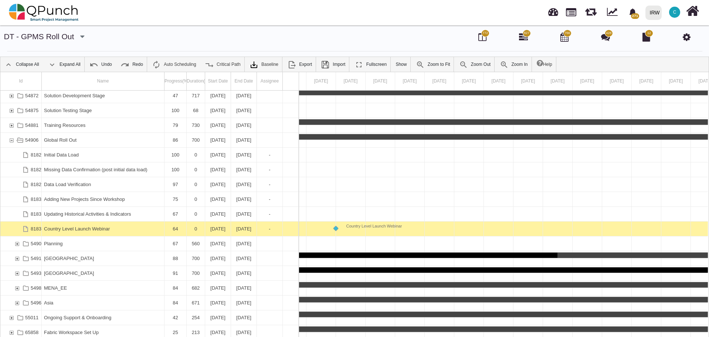
click at [104, 229] on div "Country Level Launch Webinar" at bounding box center [103, 228] width 118 height 14
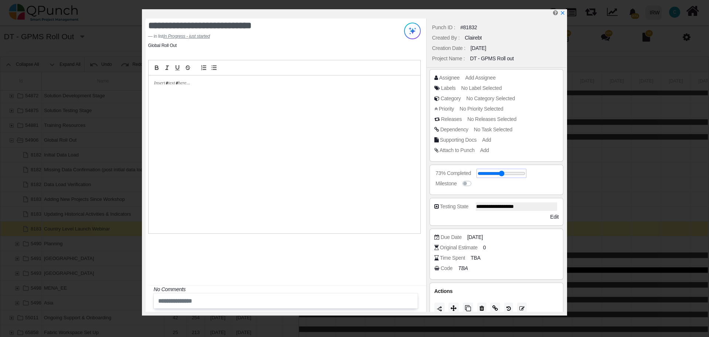
drag, startPoint x: 506, startPoint y: 174, endPoint x: 511, endPoint y: 175, distance: 4.4
type input "**"
click at [511, 175] on input "range" at bounding box center [501, 173] width 48 height 3
click at [564, 14] on icon "x" at bounding box center [562, 13] width 6 height 6
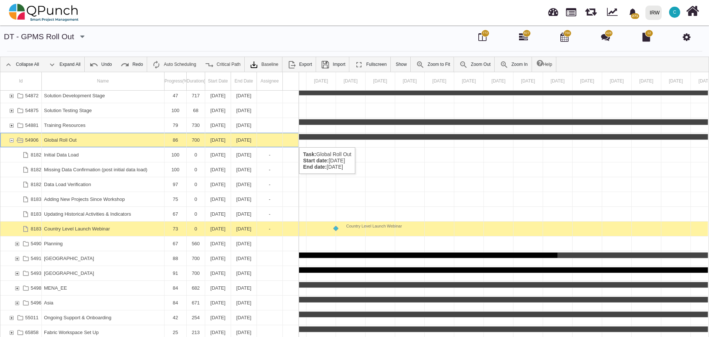
click at [11, 140] on div "54906" at bounding box center [11, 140] width 7 height 14
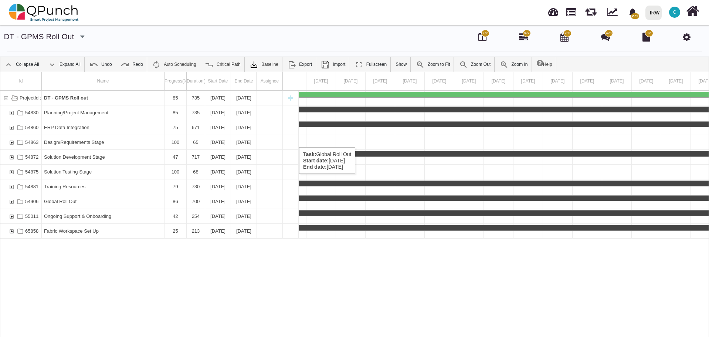
scroll to position [0, 0]
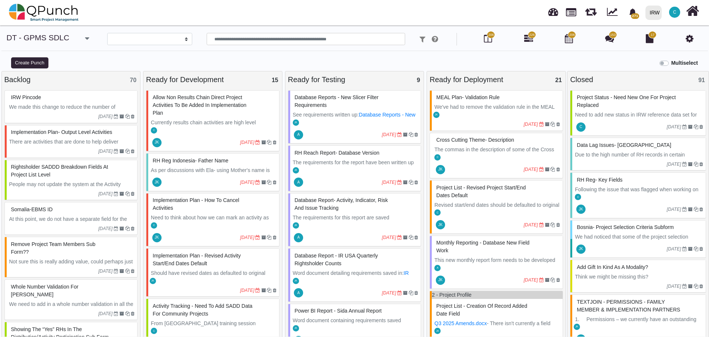
select select
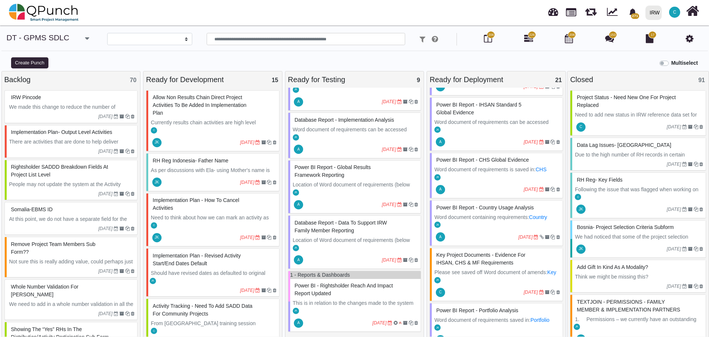
scroll to position [246, 0]
